Goal: Complete application form: Complete application form

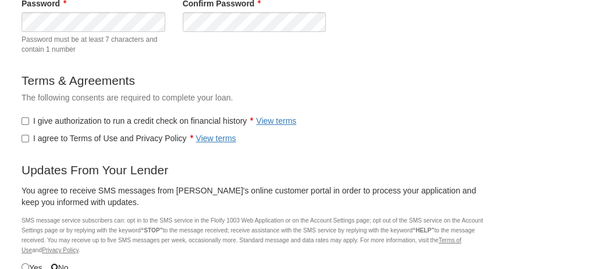
scroll to position [265, 0]
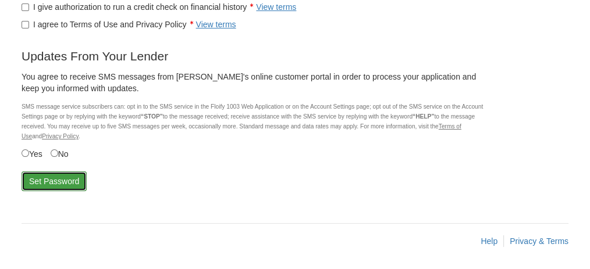
click at [43, 183] on button "Set Password" at bounding box center [54, 182] width 65 height 20
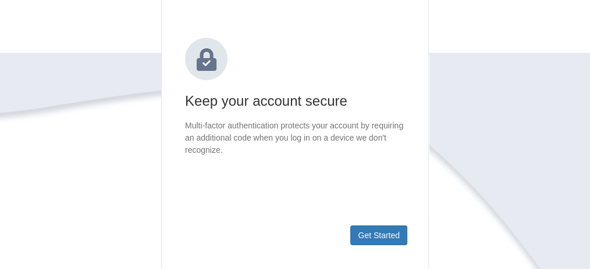
scroll to position [155, 0]
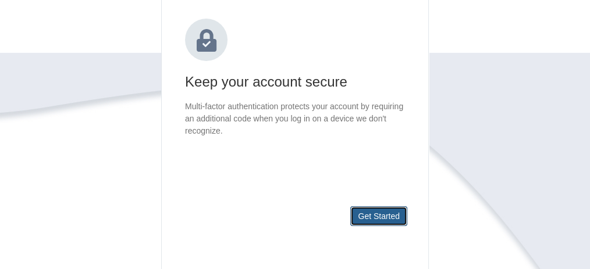
click at [394, 219] on button "Get Started" at bounding box center [378, 216] width 57 height 20
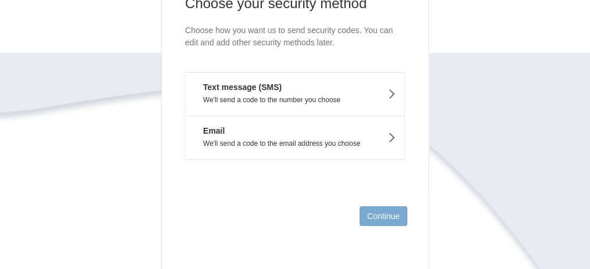
scroll to position [116, 0]
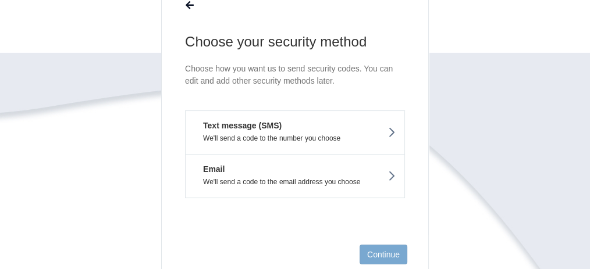
click at [322, 124] on button "Text message (SMS) We'll send a code to the number you choose" at bounding box center [295, 132] width 220 height 44
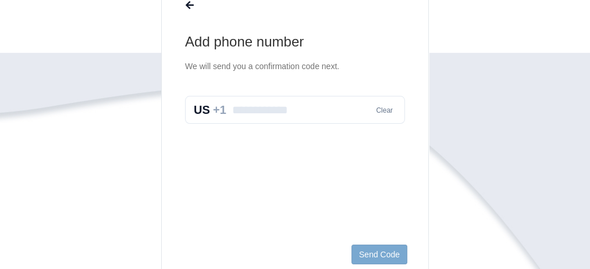
click at [266, 111] on input "text" at bounding box center [295, 110] width 220 height 28
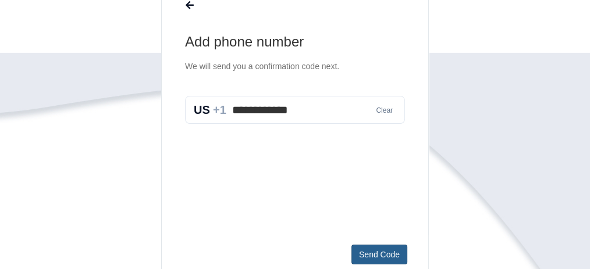
type input "**********"
click at [385, 259] on button "Send Code" at bounding box center [379, 255] width 56 height 20
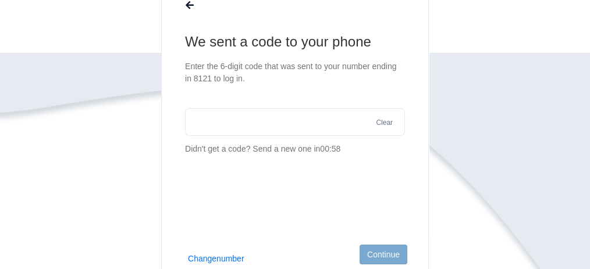
click at [277, 128] on input "text" at bounding box center [295, 122] width 220 height 28
type input "******"
click at [373, 254] on button "Continue" at bounding box center [383, 255] width 48 height 20
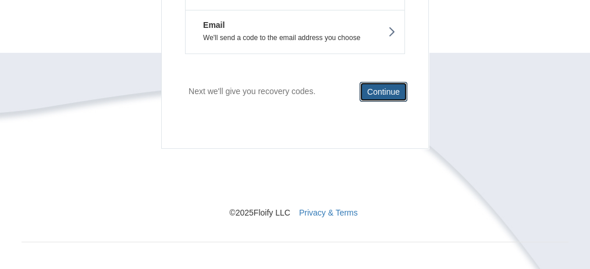
scroll to position [287, 0]
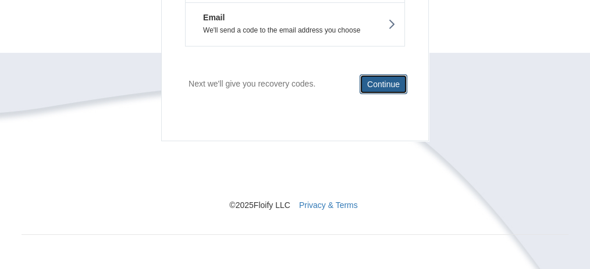
click at [384, 88] on button "Continue" at bounding box center [383, 84] width 48 height 20
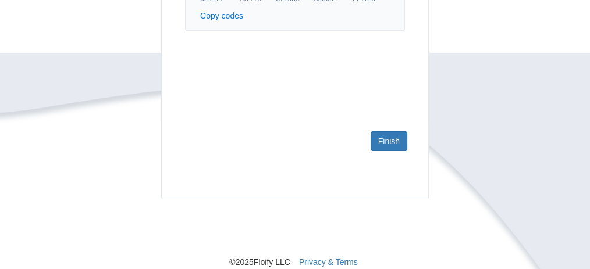
scroll to position [170, 0]
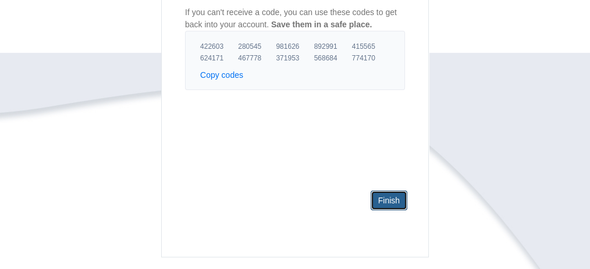
click at [383, 202] on link "Finish" at bounding box center [388, 201] width 37 height 20
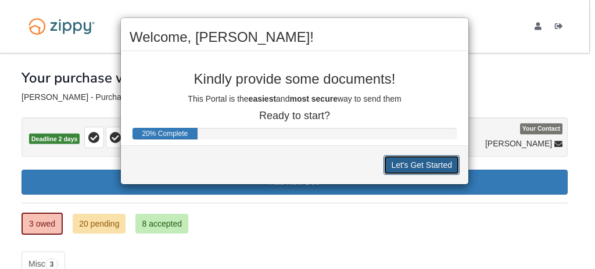
click at [406, 162] on button "Let's Get Started" at bounding box center [422, 165] width 76 height 20
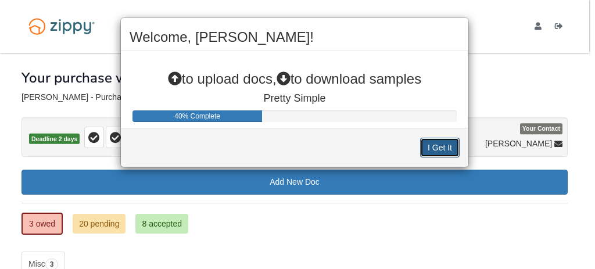
click at [448, 146] on button "I Get It" at bounding box center [440, 148] width 40 height 20
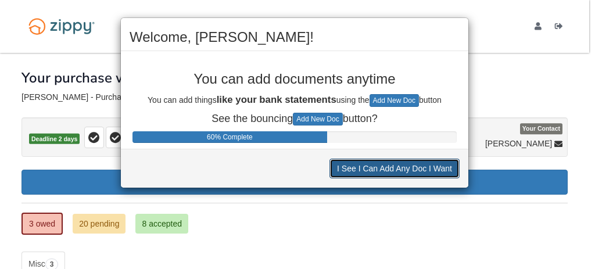
click at [411, 171] on button "I See I Can Add Any Doc I Want" at bounding box center [395, 169] width 130 height 20
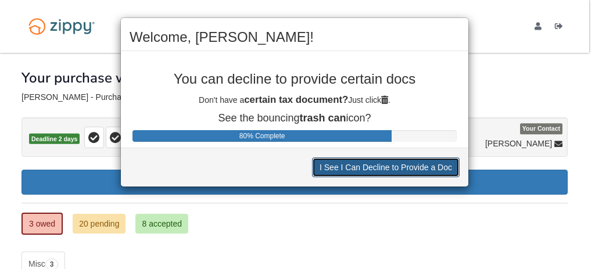
click at [411, 169] on button "I See I Can Decline to Provide a Doc" at bounding box center [386, 168] width 148 height 20
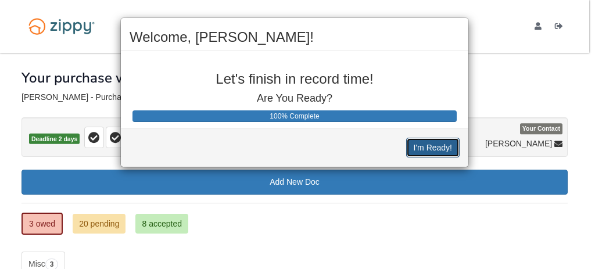
click at [426, 140] on button "I'm Ready!" at bounding box center [432, 148] width 53 height 20
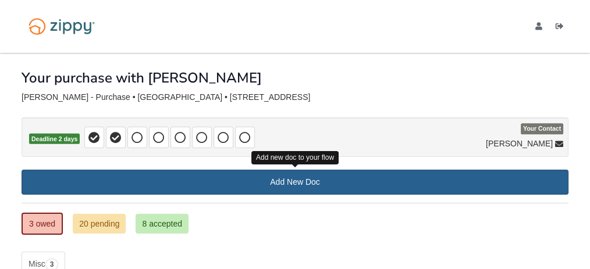
scroll to position [2, 0]
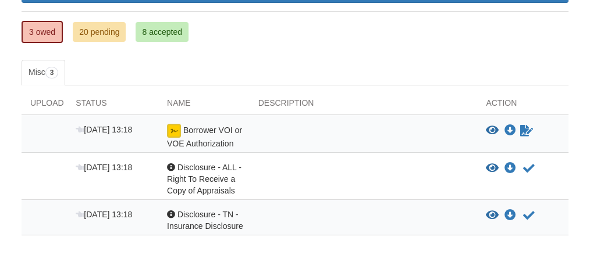
scroll to position [196, 0]
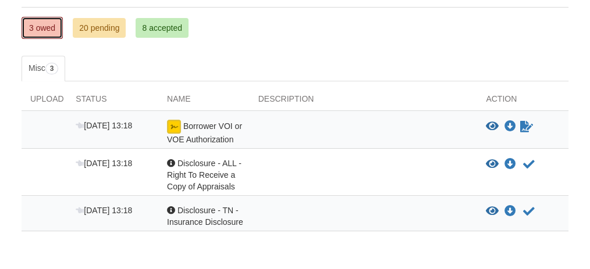
click at [44, 23] on link "3 owed" at bounding box center [42, 28] width 41 height 22
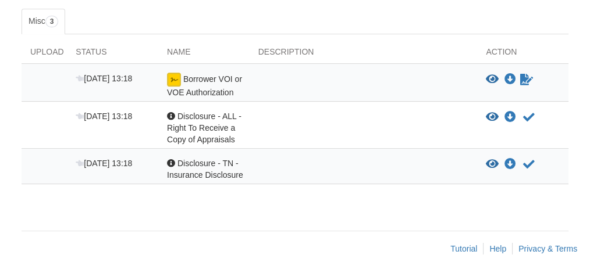
scroll to position [247, 0]
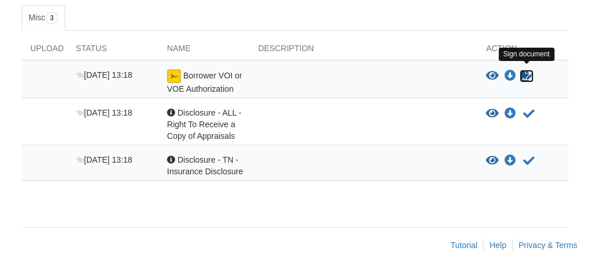
click at [526, 70] on icon "Sign Form" at bounding box center [526, 76] width 13 height 12
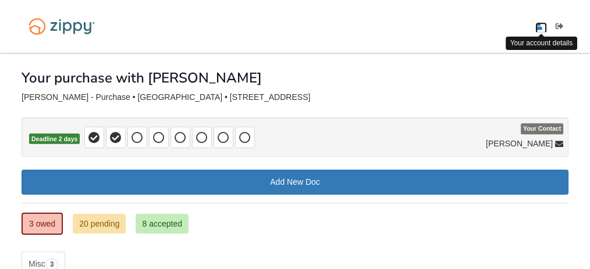
click at [536, 28] on icon "edit profile" at bounding box center [538, 27] width 7 height 8
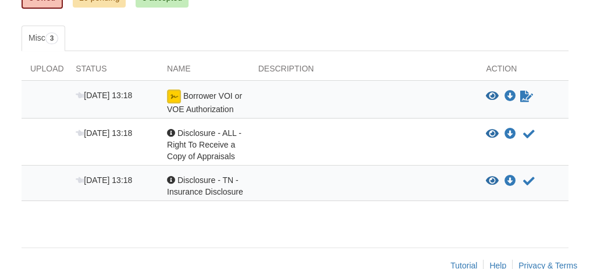
scroll to position [233, 0]
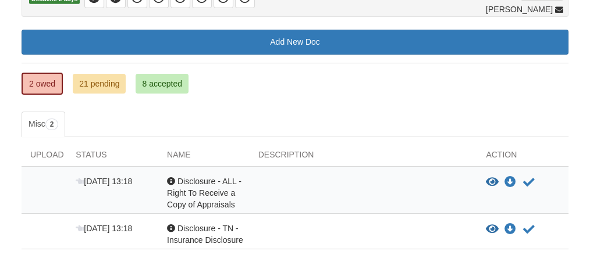
scroll to position [131, 0]
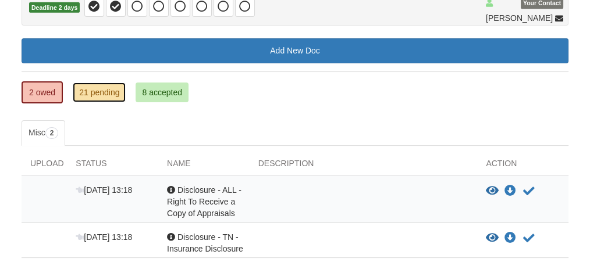
click at [85, 90] on link "21 pending" at bounding box center [99, 93] width 53 height 20
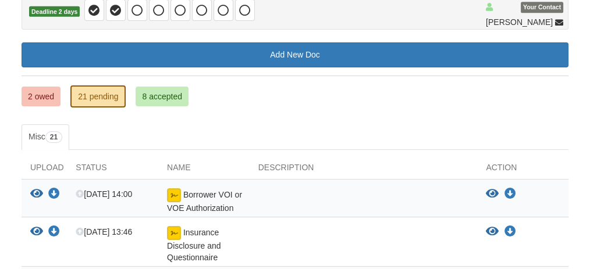
scroll to position [155, 0]
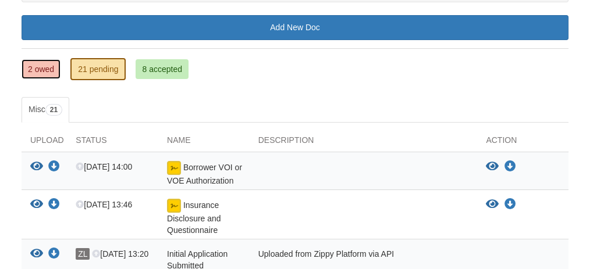
click at [38, 67] on link "2 owed" at bounding box center [41, 69] width 39 height 20
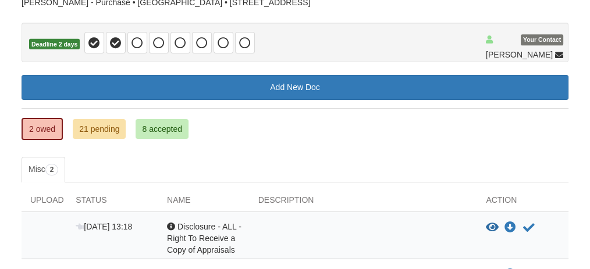
scroll to position [155, 0]
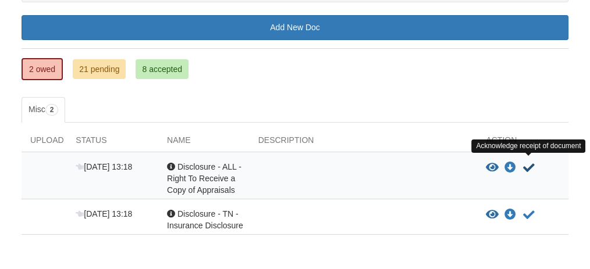
click at [529, 162] on icon "Acknowledge receipt of document" at bounding box center [529, 168] width 12 height 12
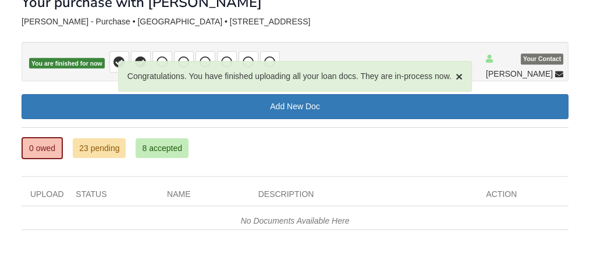
scroll to position [127, 0]
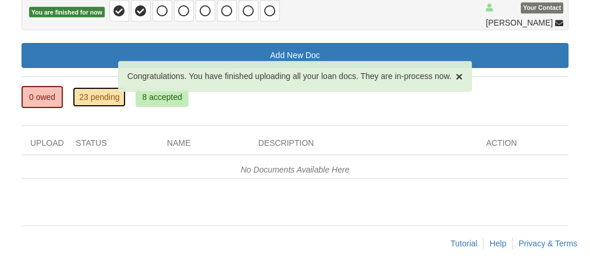
click at [89, 96] on link "23 pending" at bounding box center [99, 97] width 53 height 20
